Goal: Find specific page/section: Find specific page/section

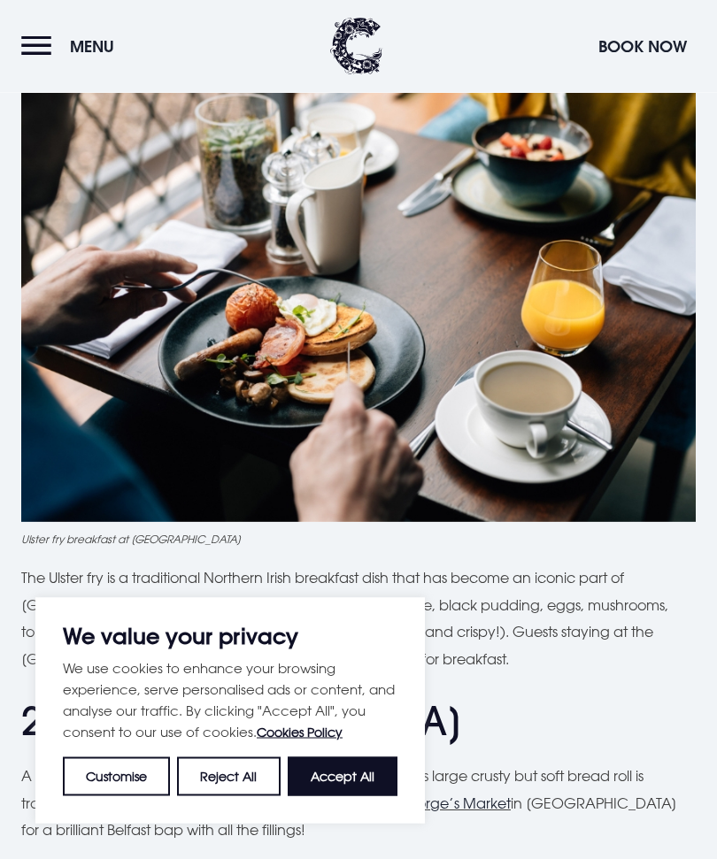
scroll to position [787, 0]
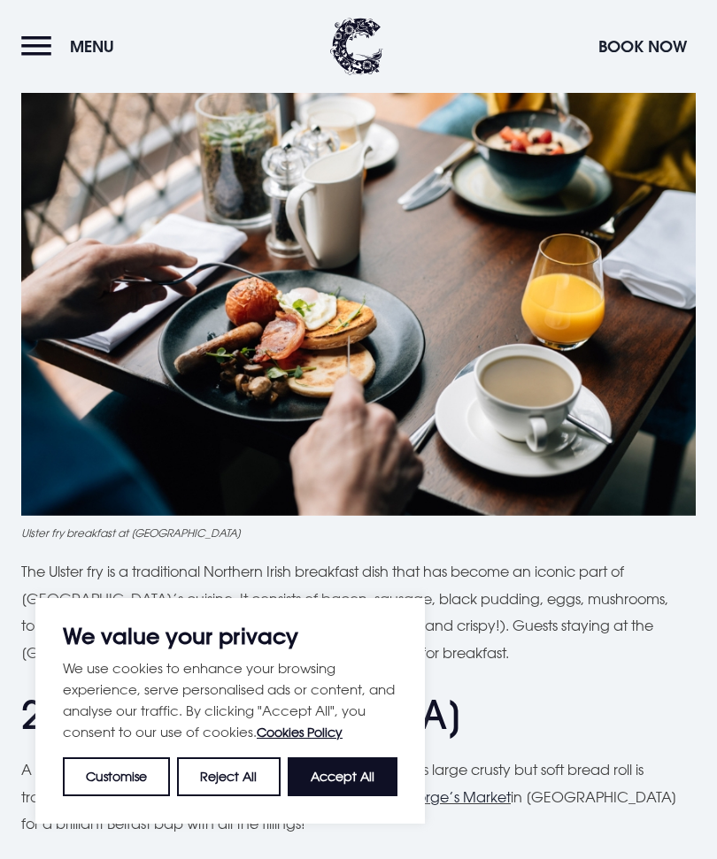
click at [363, 796] on button "Accept All" at bounding box center [343, 776] width 110 height 39
checkbox input "true"
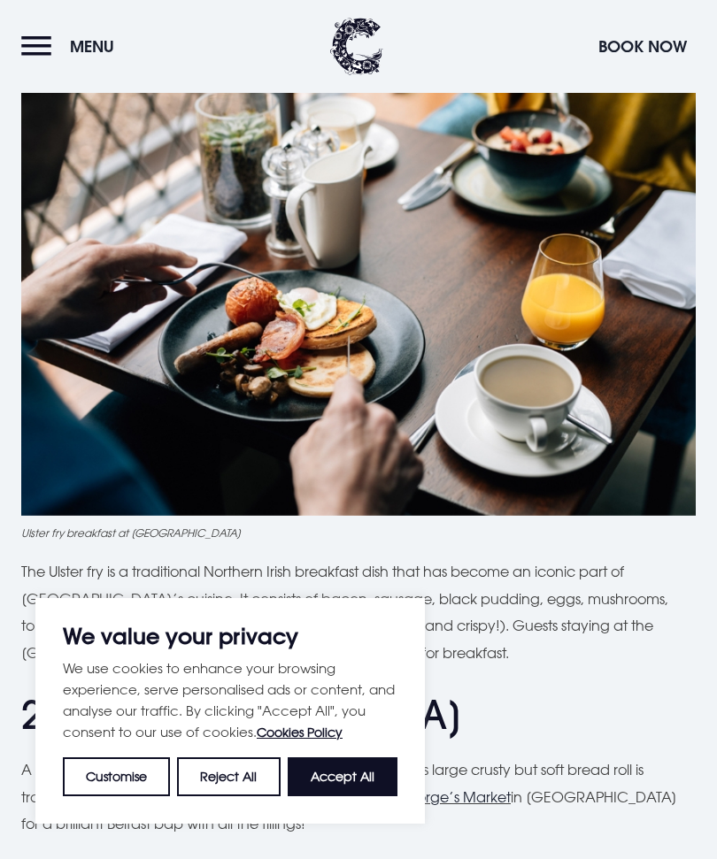
checkbox input "true"
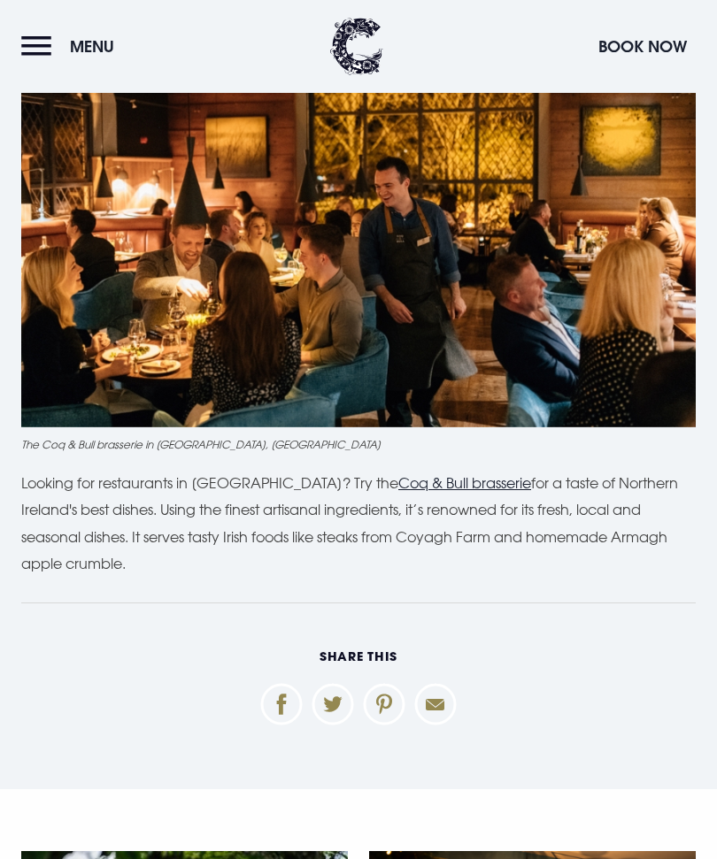
scroll to position [5288, 0]
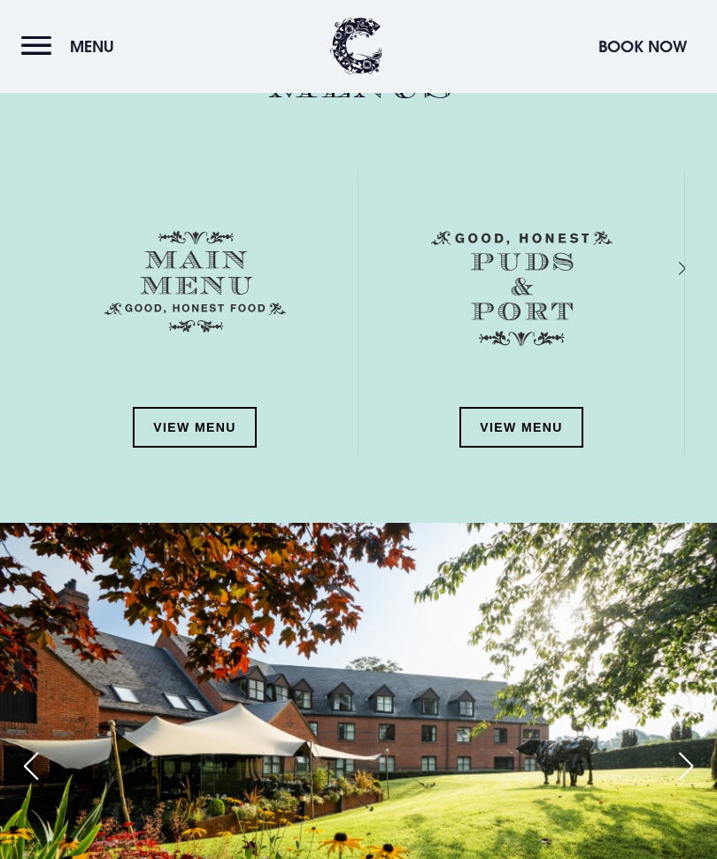
scroll to position [2194, 0]
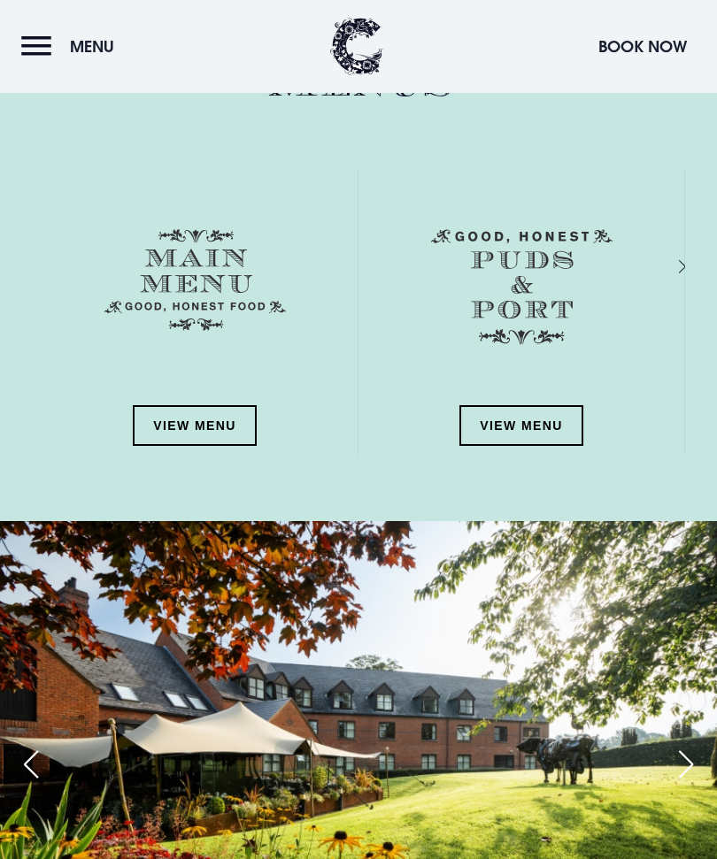
click at [197, 426] on link "View Menu" at bounding box center [195, 425] width 124 height 41
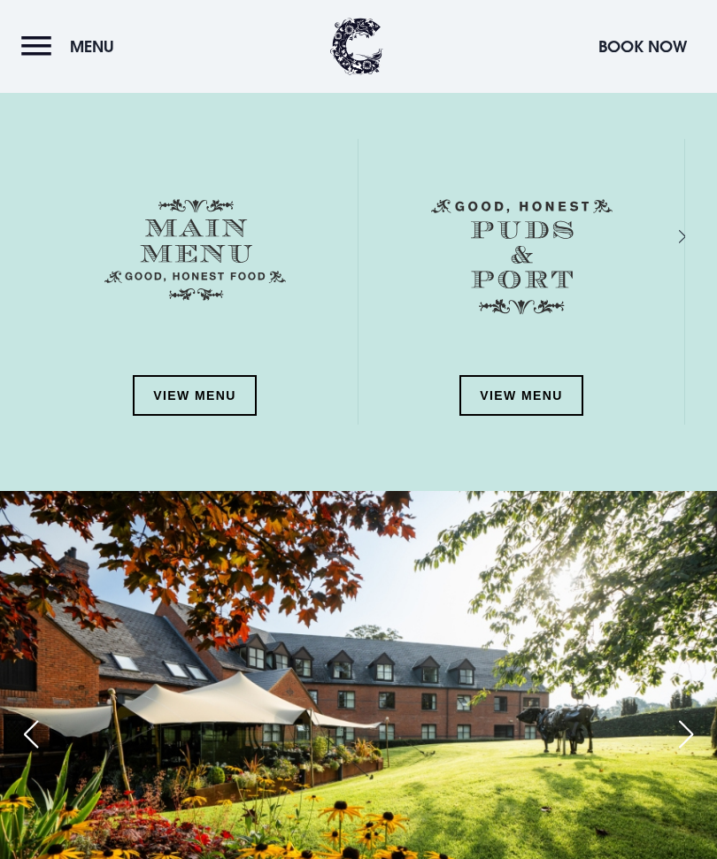
click at [518, 404] on link "View Menu" at bounding box center [521, 395] width 124 height 41
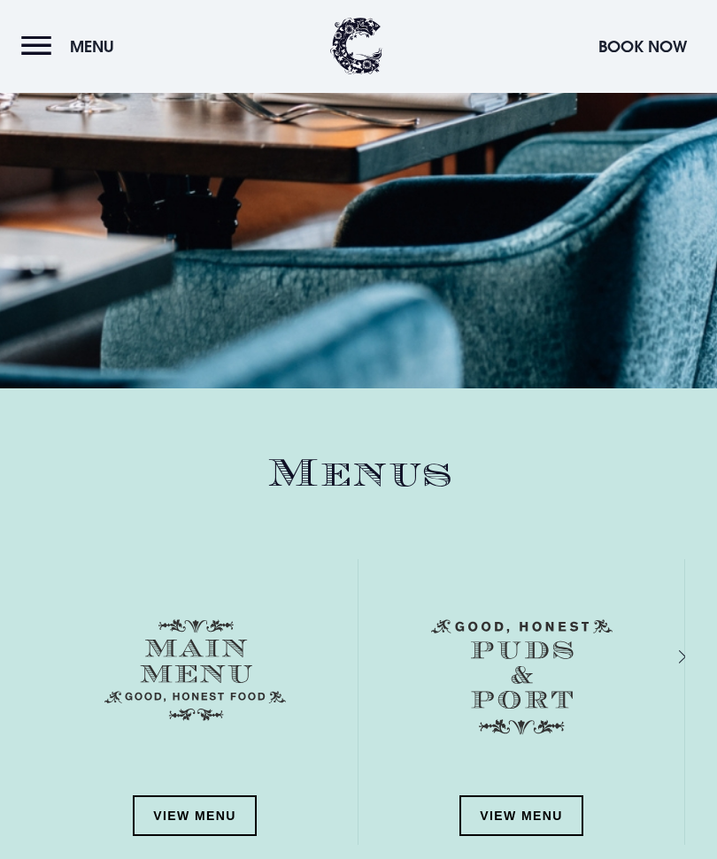
click at [49, 44] on button "Menu" at bounding box center [72, 46] width 102 height 38
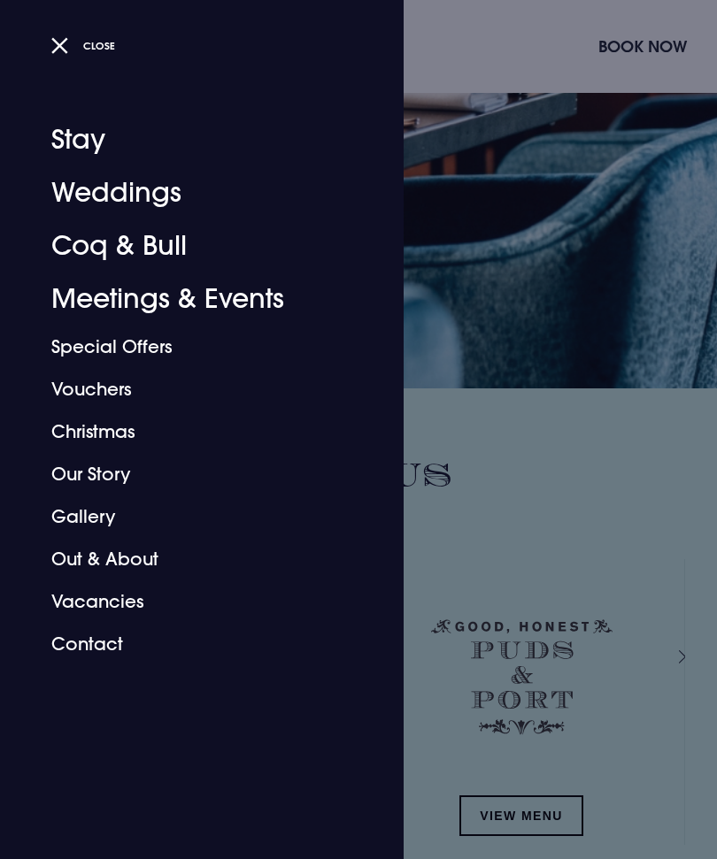
click at [596, 488] on div at bounding box center [358, 429] width 717 height 859
